Goal: Share content: Share content

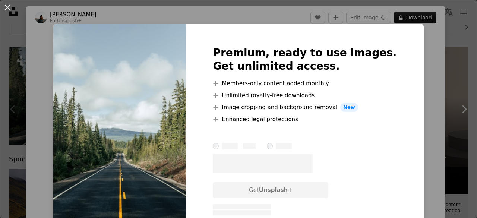
scroll to position [112, 0]
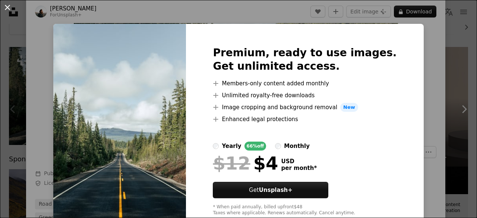
click at [7, 4] on button "An X shape" at bounding box center [7, 7] width 9 height 9
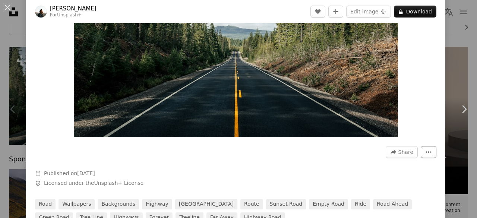
click at [425, 151] on icon "More Actions" at bounding box center [428, 152] width 7 height 7
click at [452, 61] on dialog "An X shape Chevron left Chevron right [PERSON_NAME] For Unsplash+ A heart A plu…" at bounding box center [238, 109] width 477 height 218
click at [399, 152] on span "Share" at bounding box center [405, 151] width 15 height 11
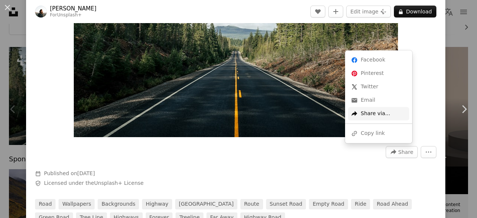
click at [376, 112] on div "A forward-right arrow Share via..." at bounding box center [378, 113] width 61 height 13
